Goal: Download file/media

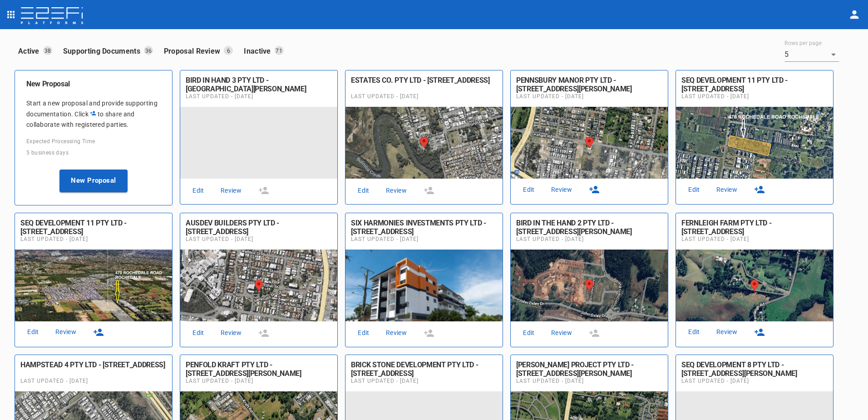
click at [233, 189] on link "Review" at bounding box center [231, 190] width 29 height 12
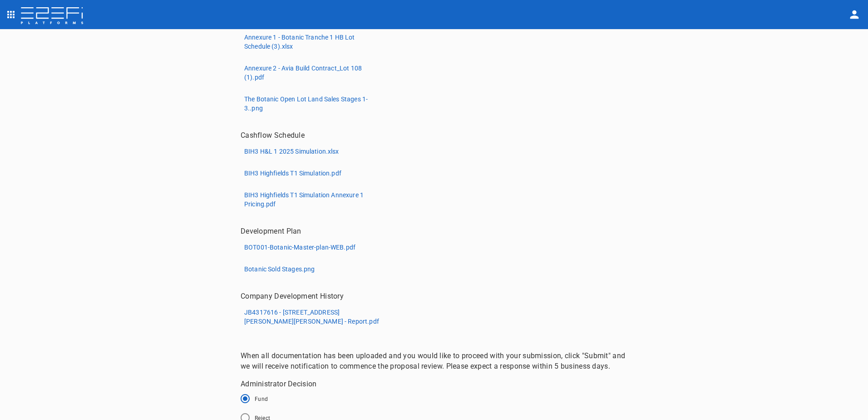
scroll to position [318, 0]
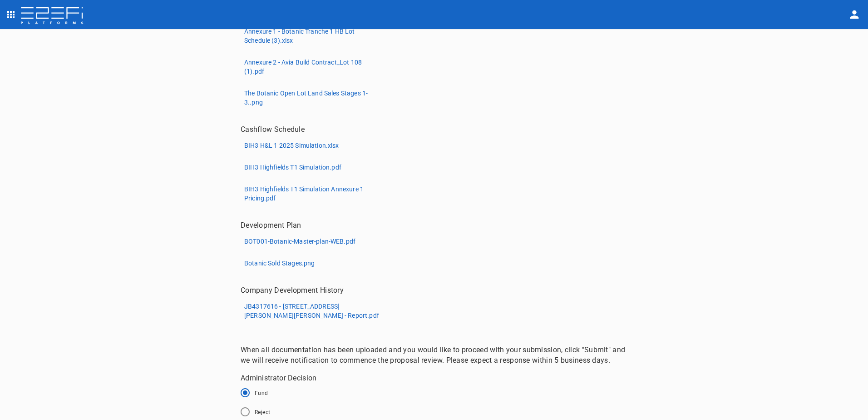
click at [276, 316] on p "JB4317616 - [STREET_ADDRESS][PERSON_NAME][PERSON_NAME] - Report.pdf" at bounding box center [312, 311] width 136 height 18
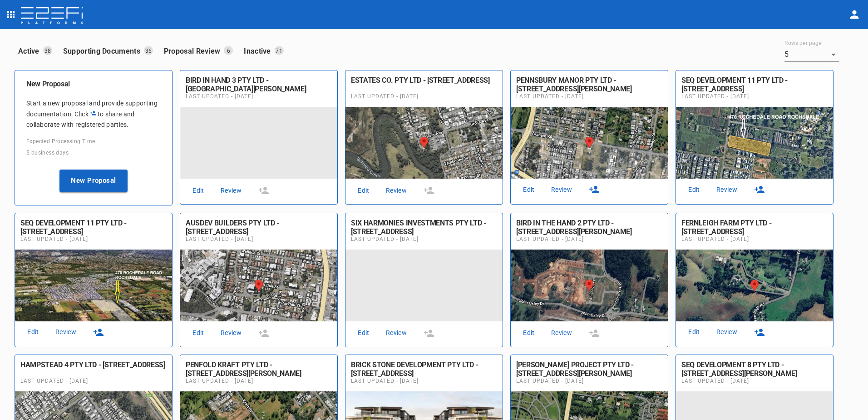
click at [227, 189] on link "Review" at bounding box center [231, 190] width 29 height 12
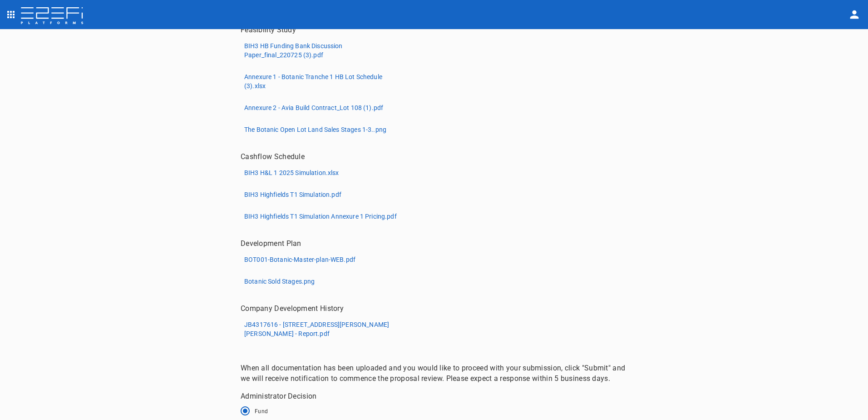
scroll to position [312, 0]
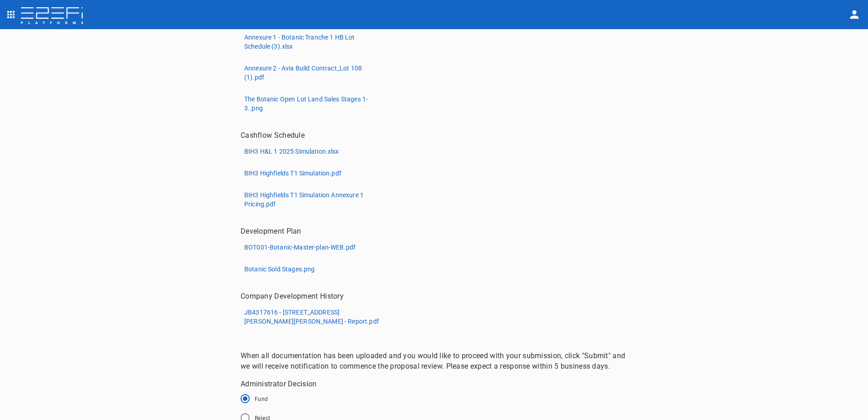
click at [286, 316] on p "JB4317616 - [STREET_ADDRESS][PERSON_NAME][PERSON_NAME] - Report.pdf" at bounding box center [312, 316] width 136 height 18
